Goal: Information Seeking & Learning: Learn about a topic

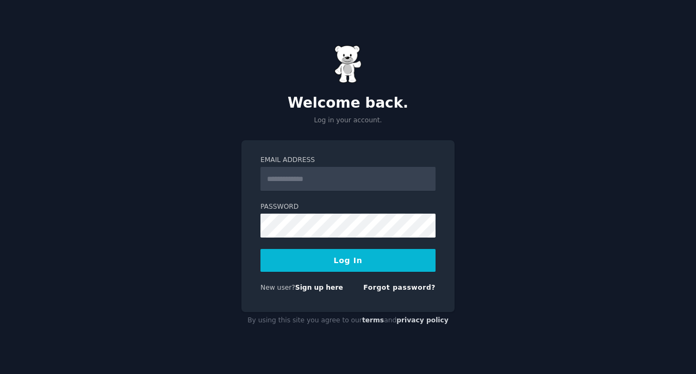
click at [344, 184] on input "Email Address" at bounding box center [348, 179] width 175 height 24
click at [340, 174] on input "Email Address" at bounding box center [348, 179] width 175 height 24
click at [302, 97] on h2 "Welcome back." at bounding box center [348, 103] width 213 height 17
click at [306, 183] on input "Email Address" at bounding box center [348, 179] width 175 height 24
type input "**********"
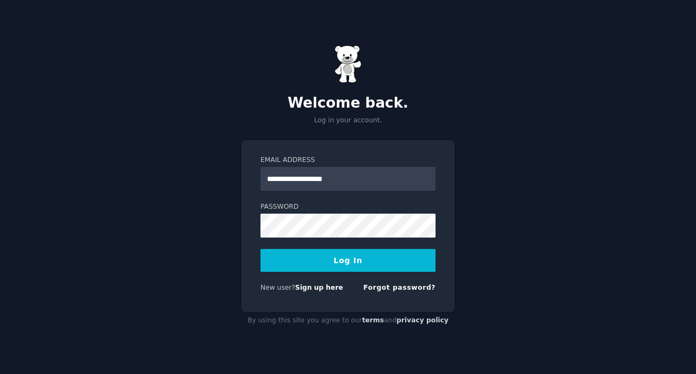
click at [366, 266] on button "Log In" at bounding box center [348, 260] width 175 height 23
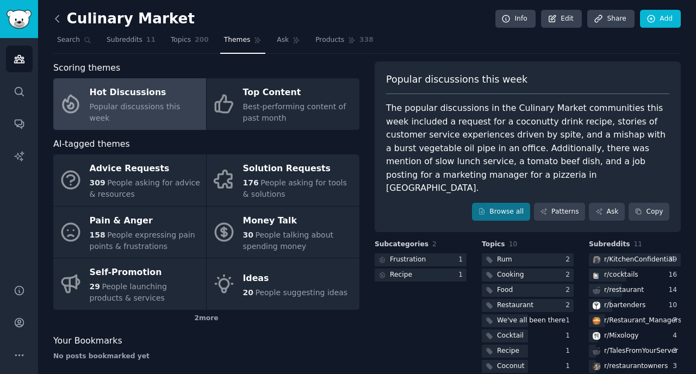
click at [55, 18] on icon at bounding box center [56, 18] width 3 height 7
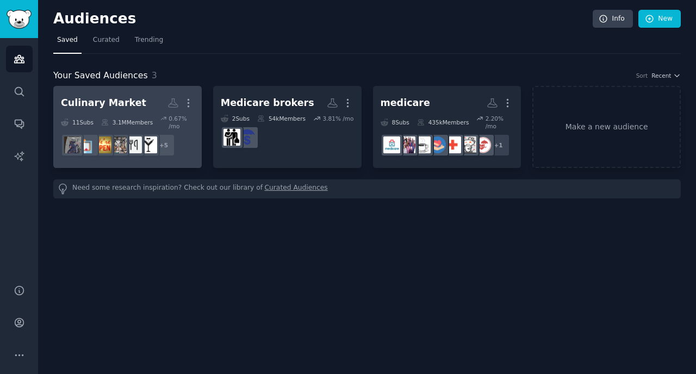
click at [110, 102] on div "Culinary Market" at bounding box center [103, 103] width 85 height 14
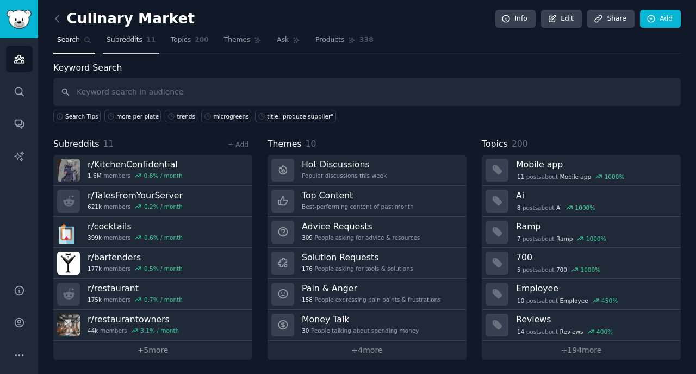
click at [134, 42] on span "Subreddits" at bounding box center [125, 40] width 36 height 10
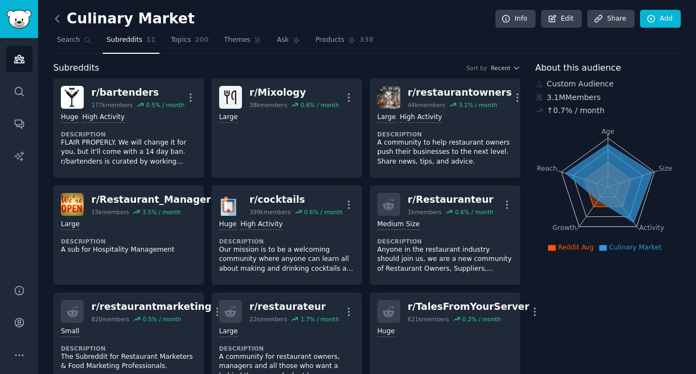
click at [58, 17] on icon at bounding box center [57, 18] width 11 height 11
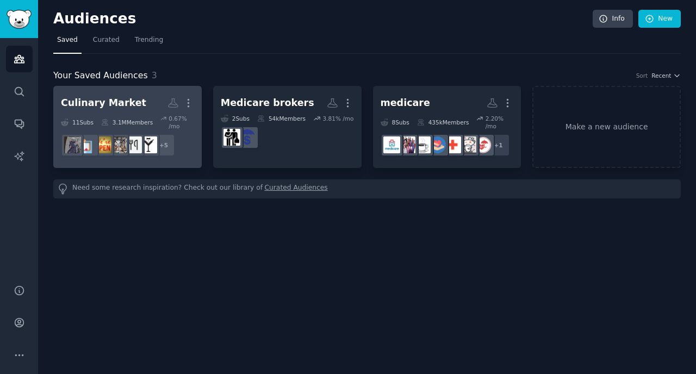
click at [90, 107] on div "Culinary Market" at bounding box center [103, 103] width 85 height 14
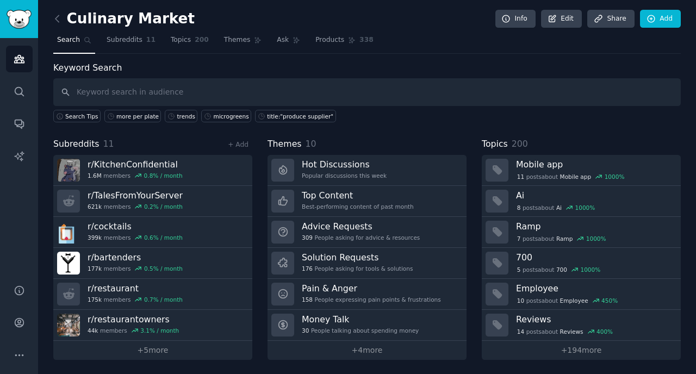
scroll to position [1, 0]
click at [182, 39] on span "Topics" at bounding box center [181, 40] width 20 height 10
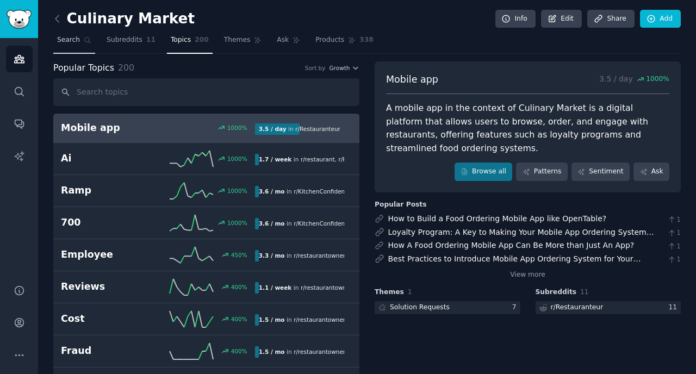
click at [75, 39] on span "Search" at bounding box center [68, 40] width 23 height 10
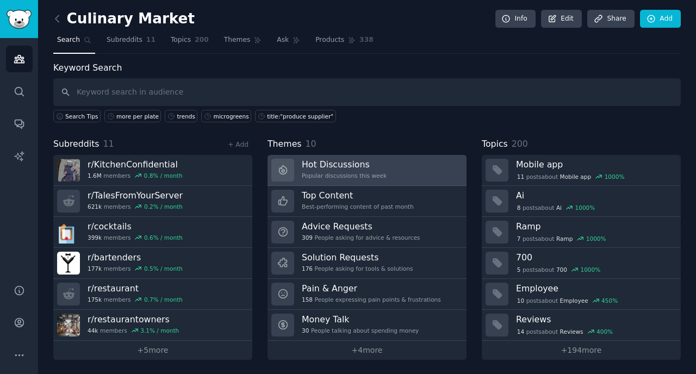
click at [327, 164] on h3 "Hot Discussions" at bounding box center [344, 164] width 85 height 11
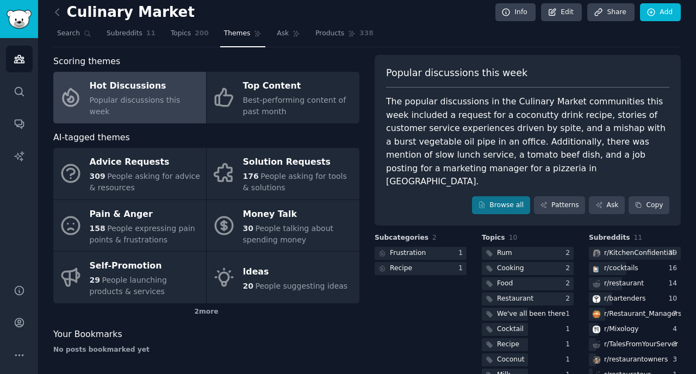
scroll to position [5, 0]
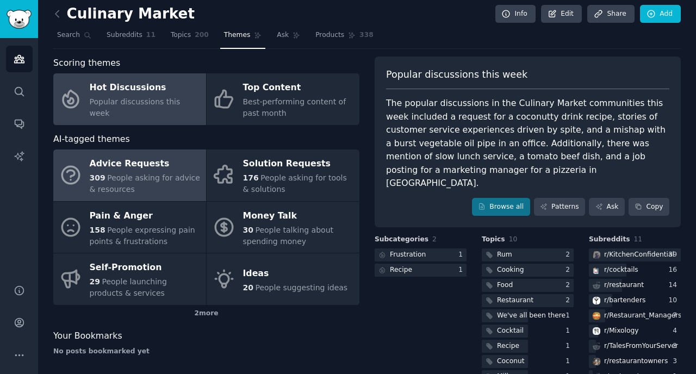
click at [166, 172] on div "Advice Requests" at bounding box center [145, 164] width 111 height 17
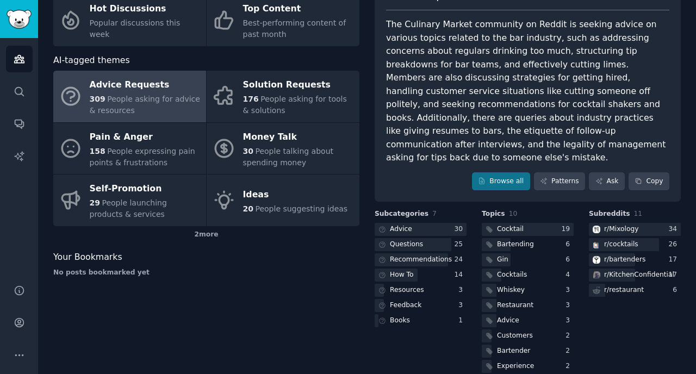
scroll to position [86, 0]
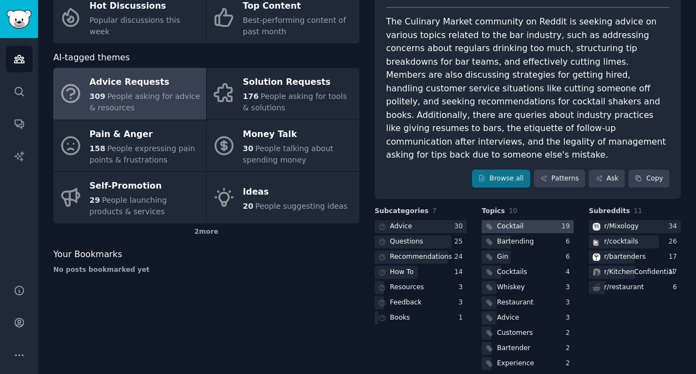
click at [516, 222] on div "Cocktail" at bounding box center [510, 227] width 27 height 10
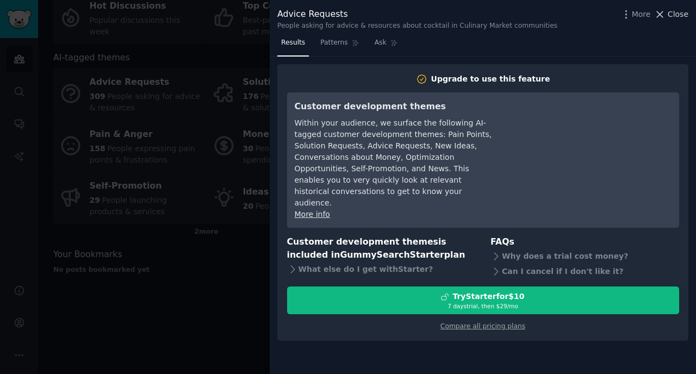
click at [674, 15] on span "Close" at bounding box center [678, 14] width 21 height 11
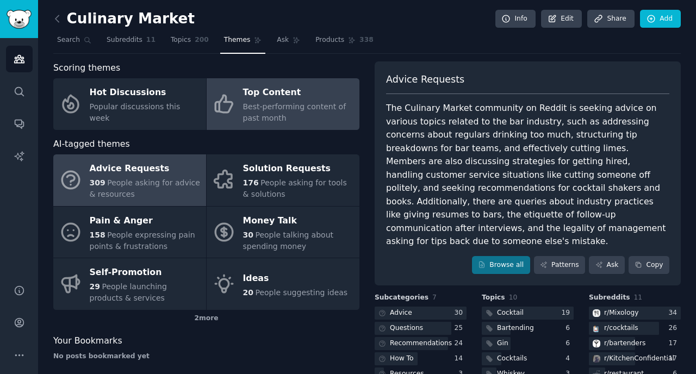
click at [261, 103] on span "Best-performing content of past month" at bounding box center [294, 112] width 103 height 20
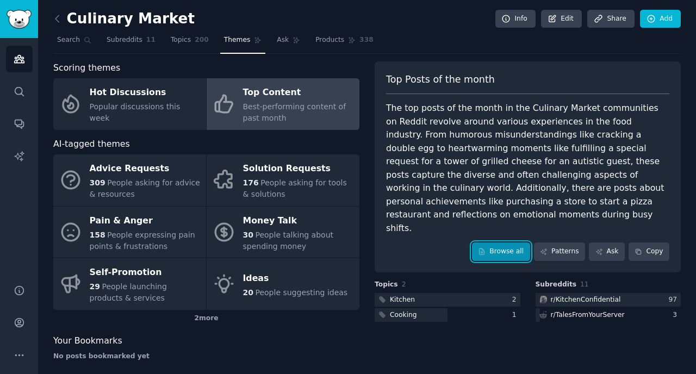
click at [484, 249] on icon at bounding box center [482, 252] width 5 height 6
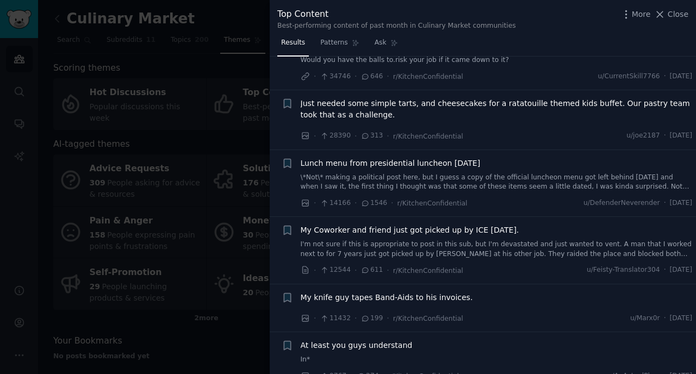
scroll to position [160, 0]
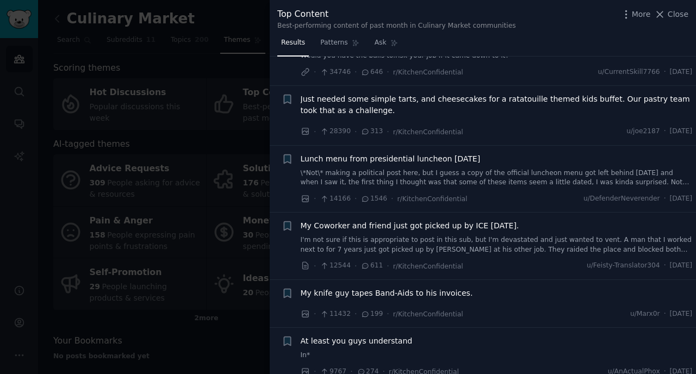
click at [675, 11] on span "Close" at bounding box center [678, 14] width 21 height 11
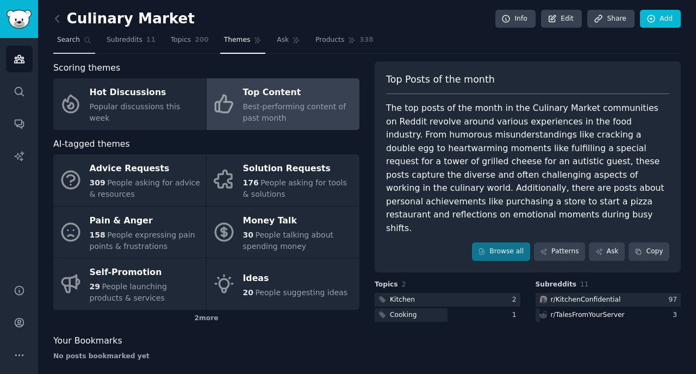
click at [75, 39] on span "Search" at bounding box center [68, 40] width 23 height 10
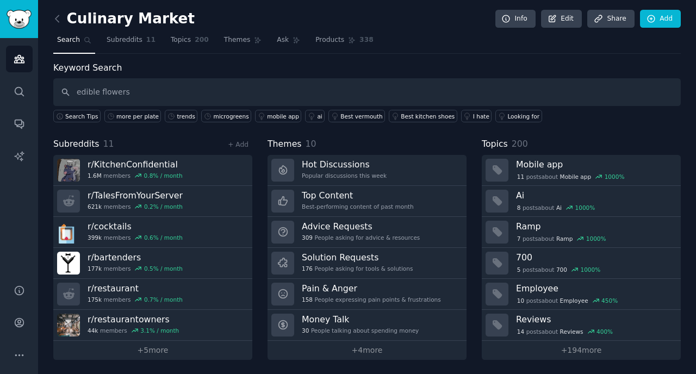
type input "edible flowers"
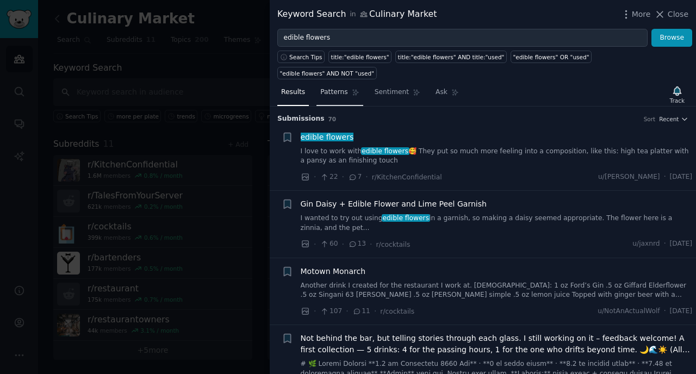
click at [337, 88] on span "Patterns" at bounding box center [333, 93] width 27 height 10
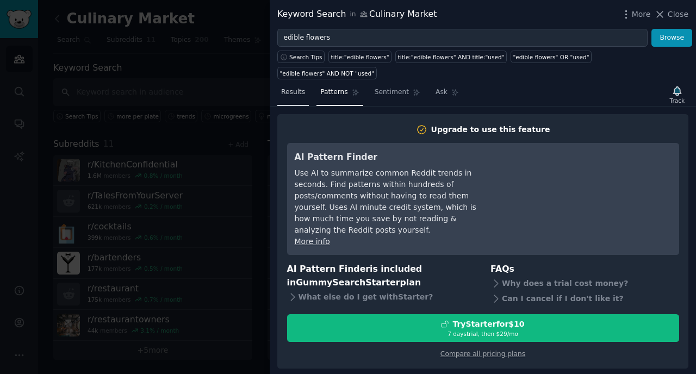
click at [294, 88] on span "Results" at bounding box center [293, 93] width 24 height 10
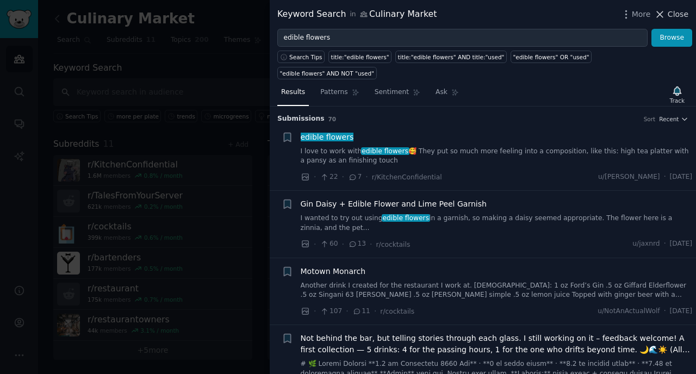
click at [672, 15] on span "Close" at bounding box center [678, 14] width 21 height 11
